Goal: Register for event/course

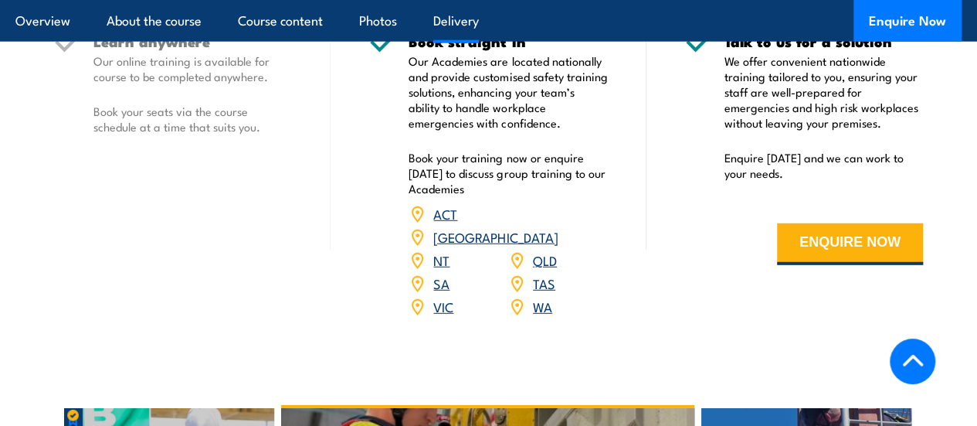
scroll to position [2036, 0]
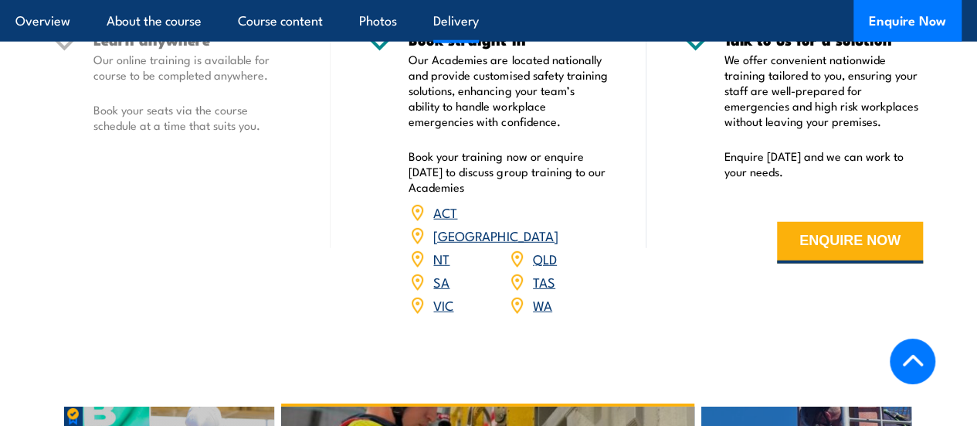
click at [440, 314] on link "VIC" at bounding box center [443, 304] width 20 height 19
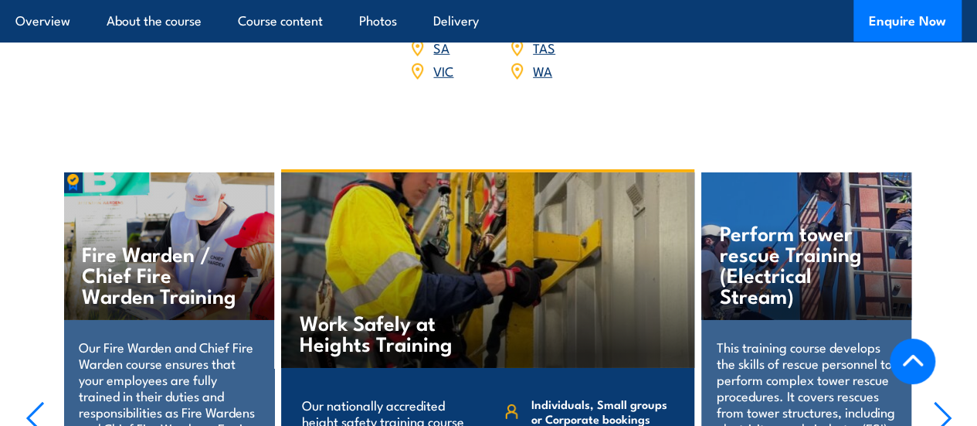
scroll to position [2271, 0]
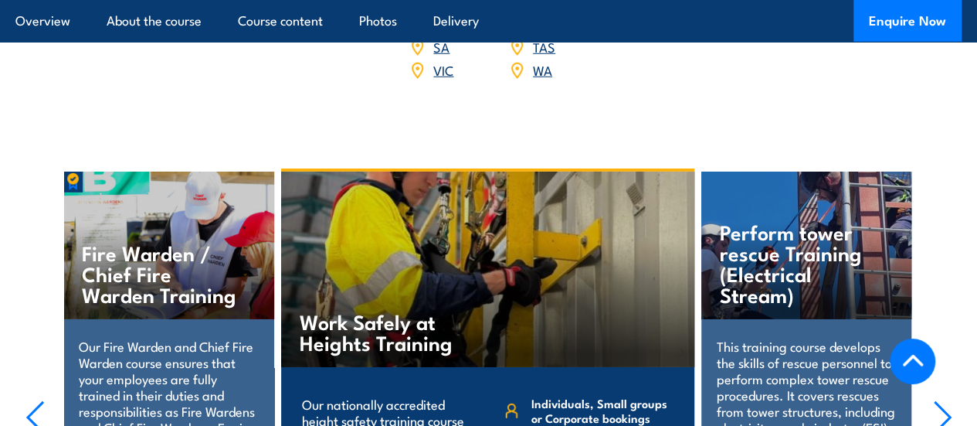
click at [446, 79] on link "VIC" at bounding box center [443, 69] width 20 height 19
click at [445, 79] on link "VIC" at bounding box center [443, 69] width 20 height 19
click at [439, 79] on link "VIC" at bounding box center [443, 69] width 20 height 19
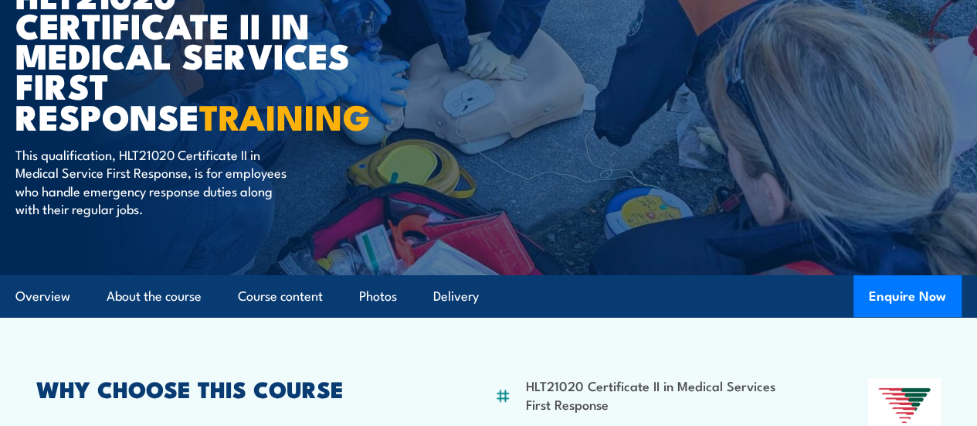
scroll to position [0, 0]
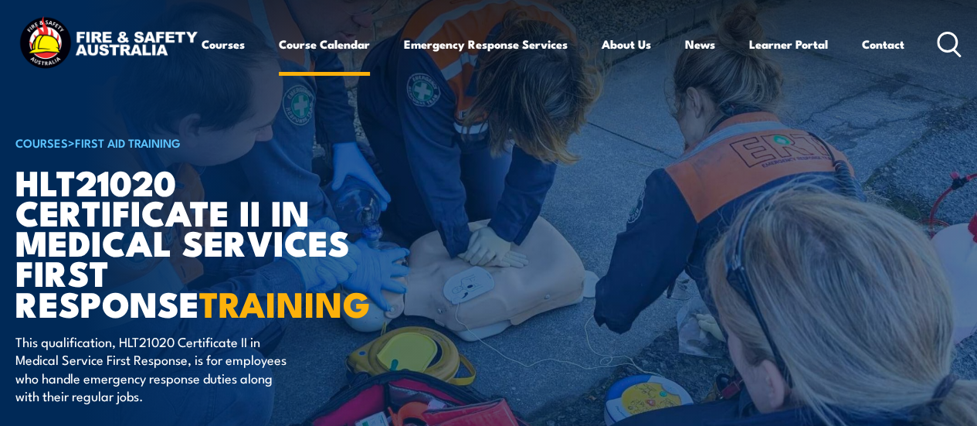
click at [279, 63] on link "Course Calendar" at bounding box center [324, 43] width 91 height 37
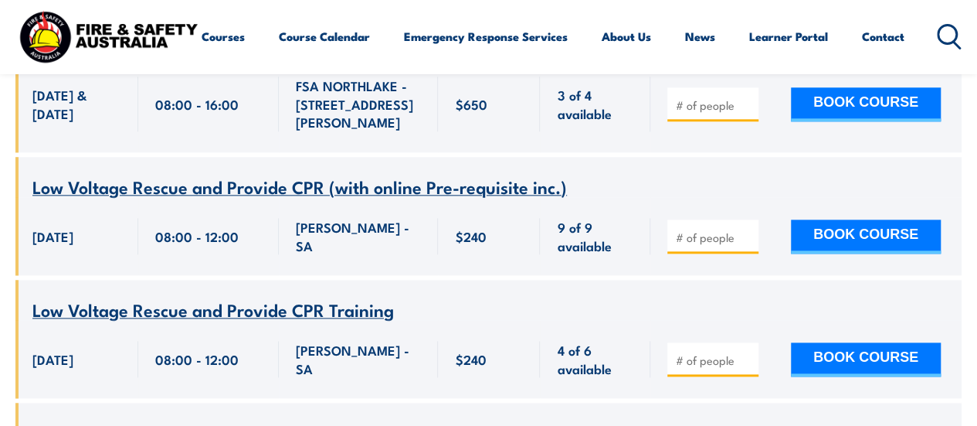
scroll to position [12516, 0]
